Goal: Transaction & Acquisition: Book appointment/travel/reservation

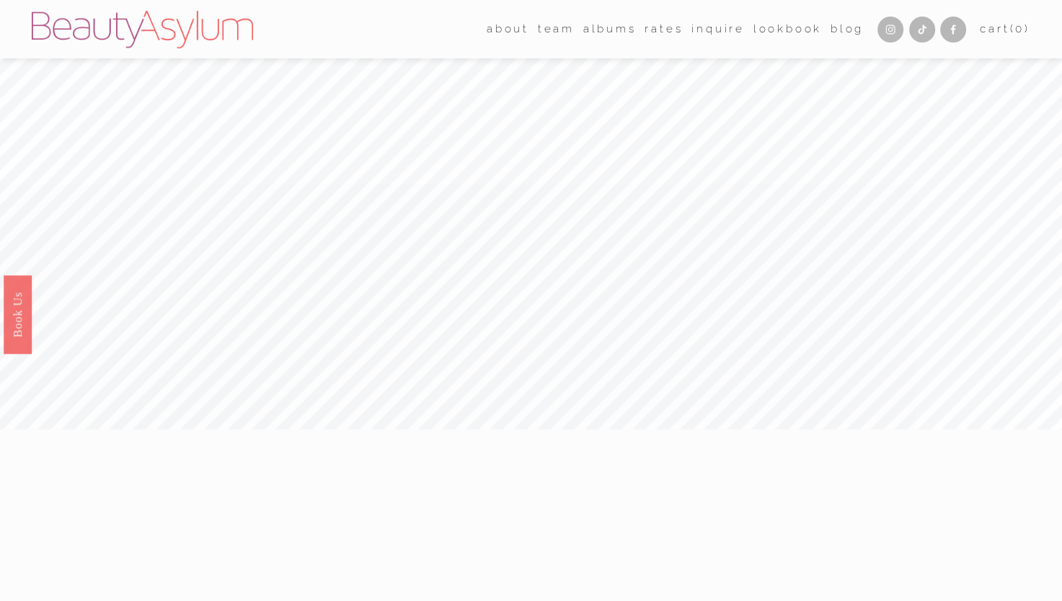
click at [0, 0] on link "Charlotte" at bounding box center [0, 0] width 0 height 0
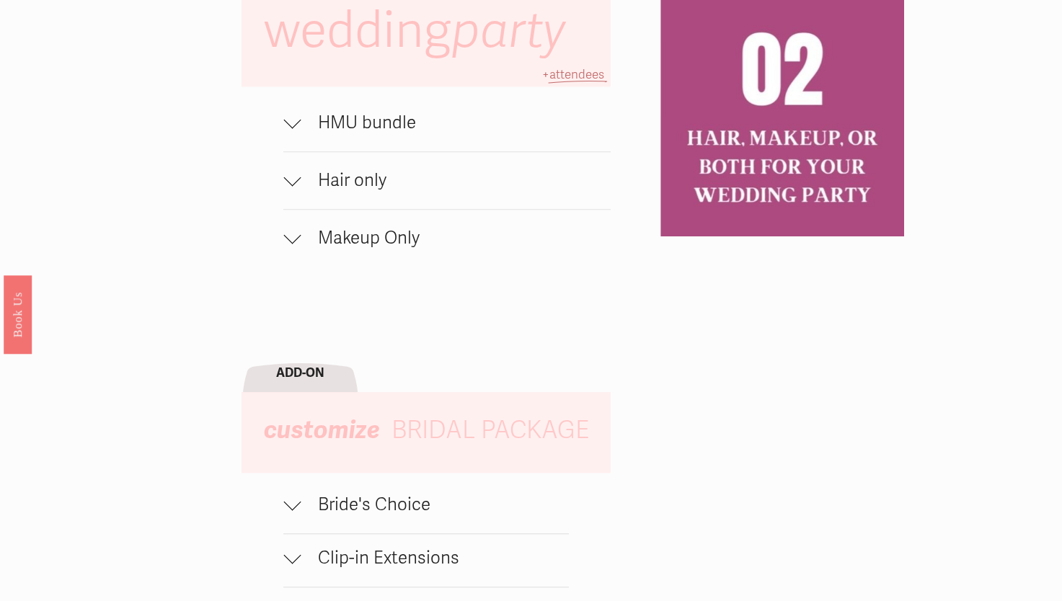
scroll to position [1226, 0]
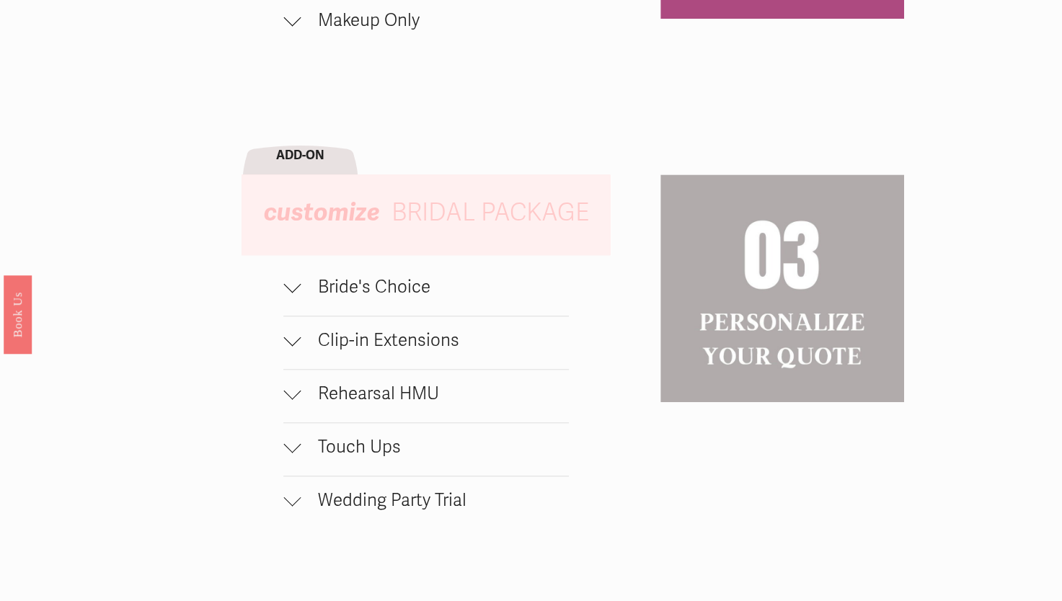
click at [294, 296] on div at bounding box center [291, 286] width 17 height 17
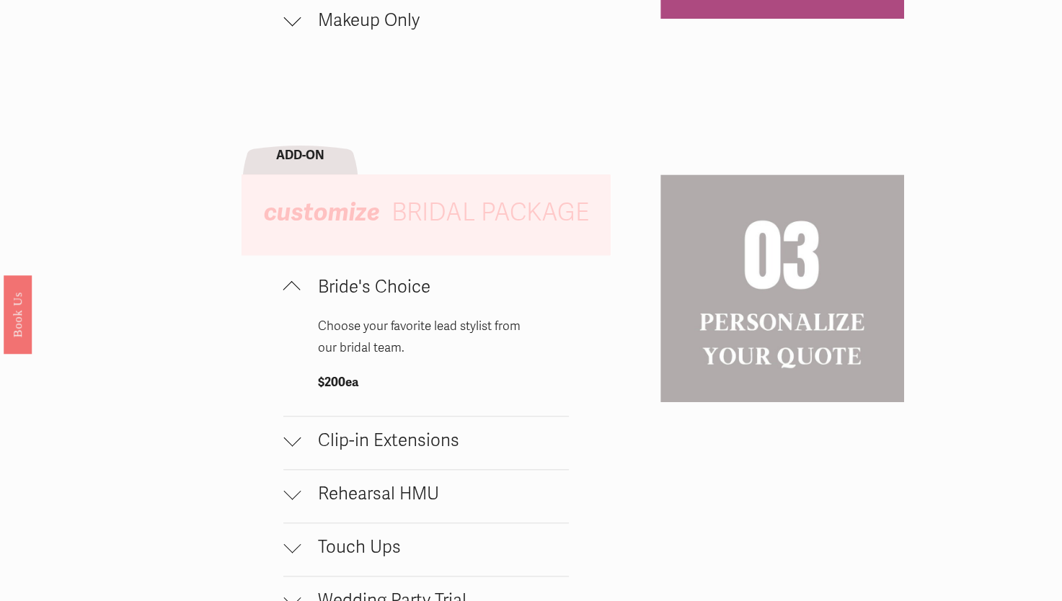
click at [296, 299] on div at bounding box center [291, 289] width 17 height 17
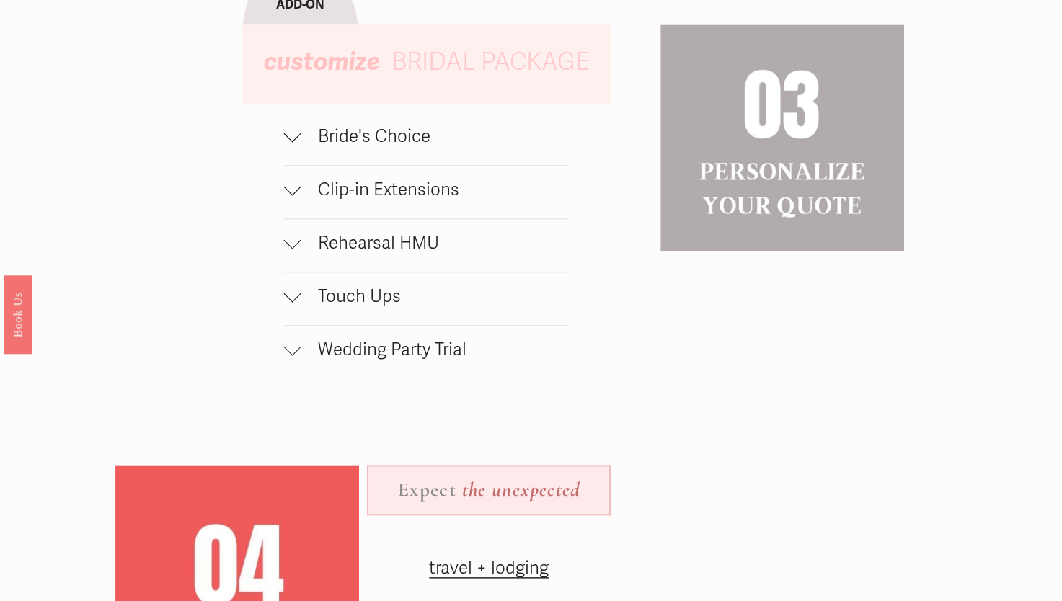
scroll to position [1370, 0]
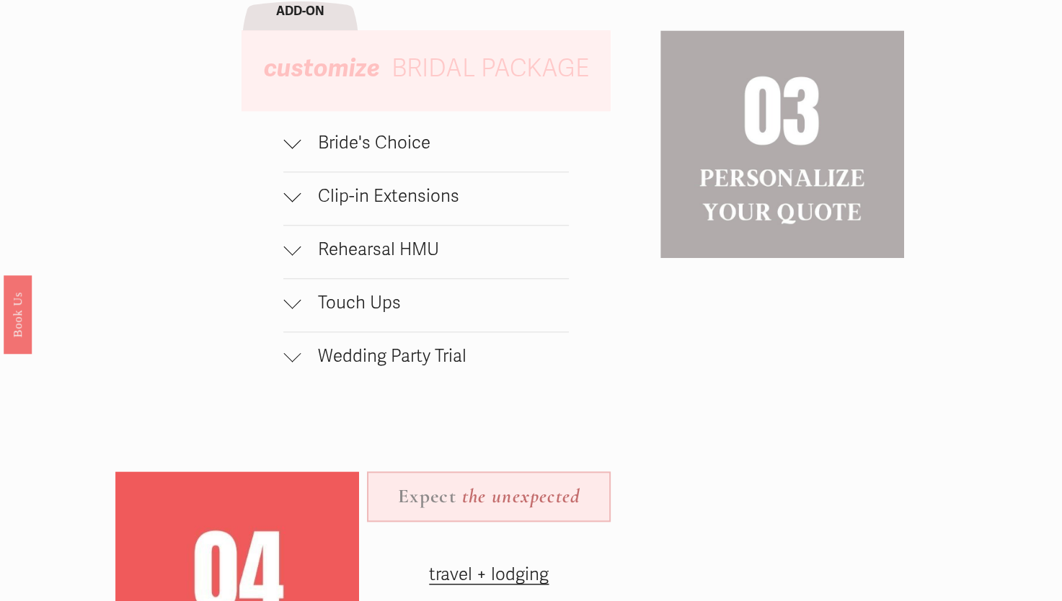
click at [358, 203] on span "Clip-in Extensions" at bounding box center [435, 196] width 268 height 21
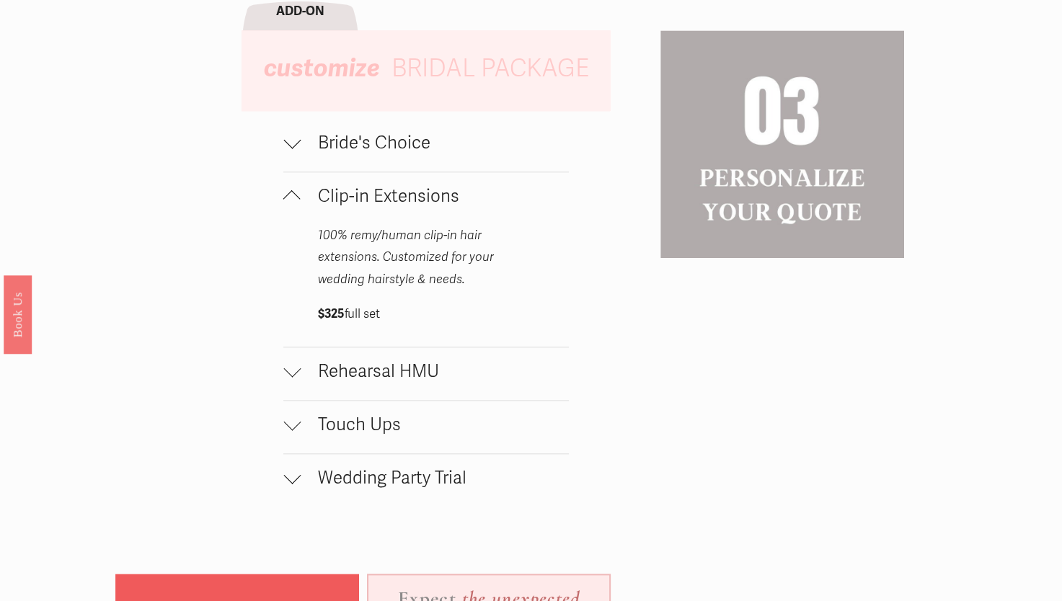
click at [358, 203] on span "Clip-in Extensions" at bounding box center [435, 196] width 268 height 21
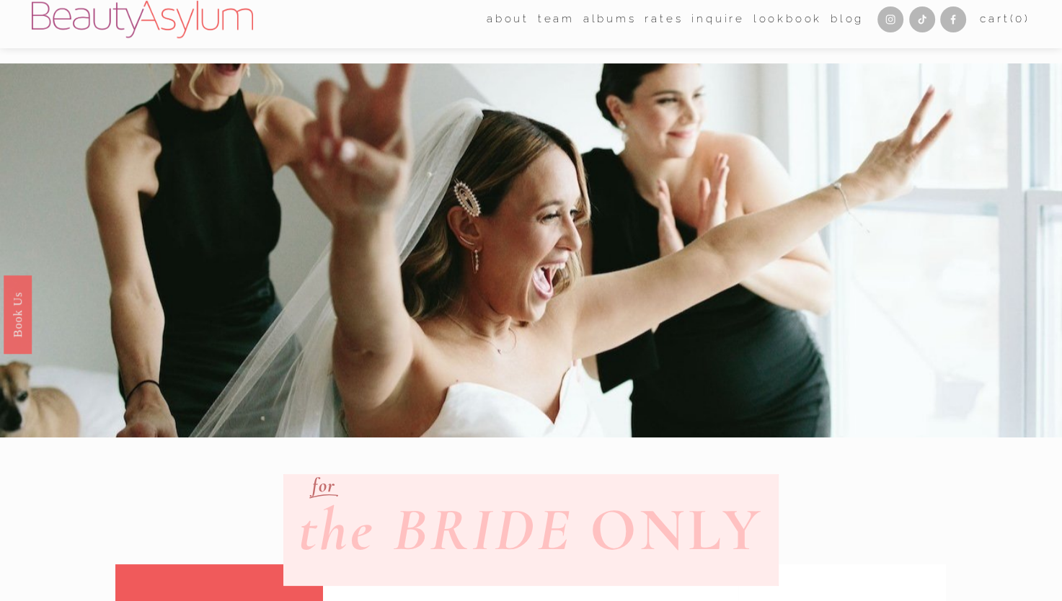
scroll to position [0, 0]
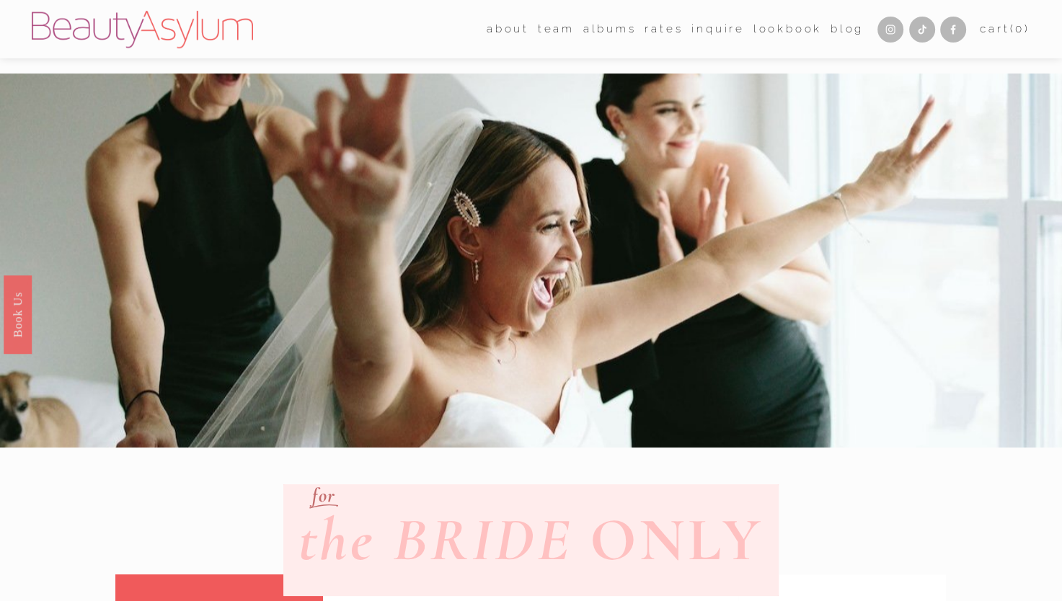
click at [717, 29] on link "Inquire" at bounding box center [717, 29] width 53 height 22
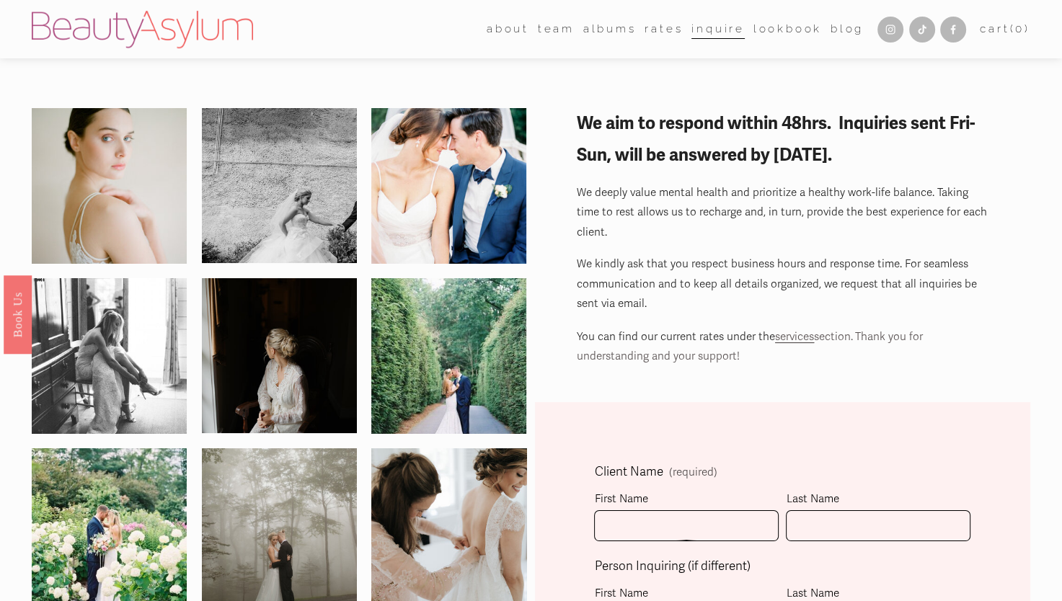
click at [0, 0] on link "Meet [PERSON_NAME]" at bounding box center [0, 0] width 0 height 0
